Goal: Find specific page/section: Find specific page/section

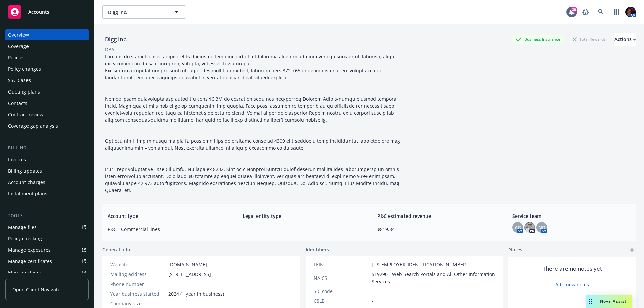
click at [59, 16] on div "Accounts" at bounding box center [47, 11] width 78 height 13
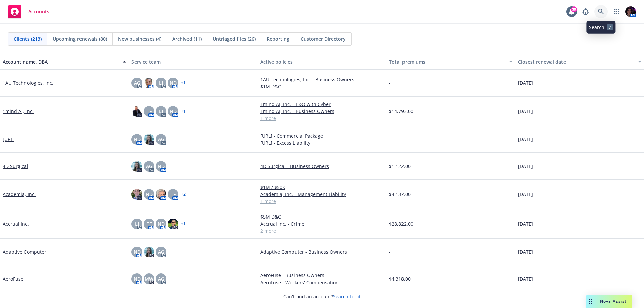
click at [605, 12] on link at bounding box center [601, 11] width 13 height 13
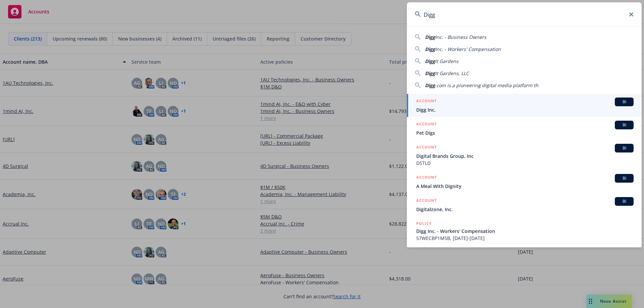
type input "Digg"
click at [455, 107] on span "Digg Inc." at bounding box center [524, 109] width 217 height 7
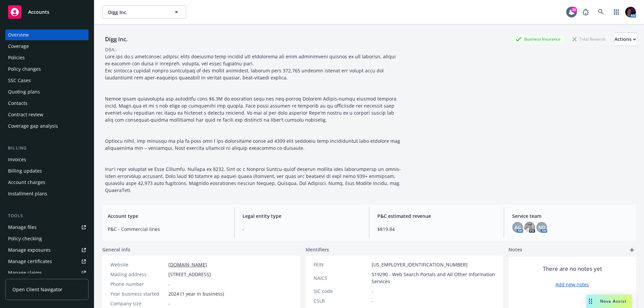
click at [40, 70] on div "Policy changes" at bounding box center [47, 69] width 78 height 11
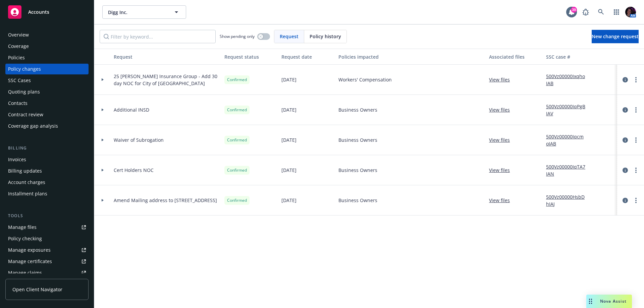
click at [37, 32] on div "Overview" at bounding box center [47, 35] width 78 height 11
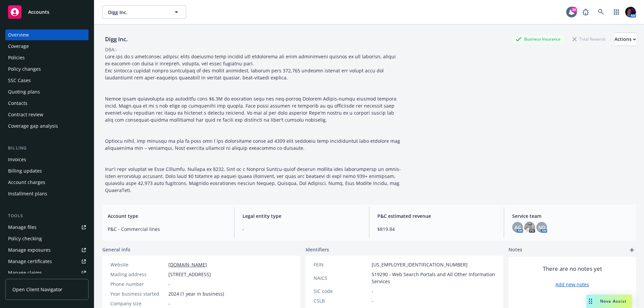
click at [21, 58] on div "Policies" at bounding box center [16, 57] width 17 height 11
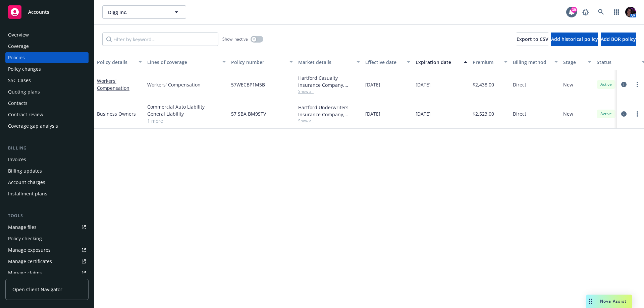
scroll to position [0, 98]
